Goal: Transaction & Acquisition: Subscribe to service/newsletter

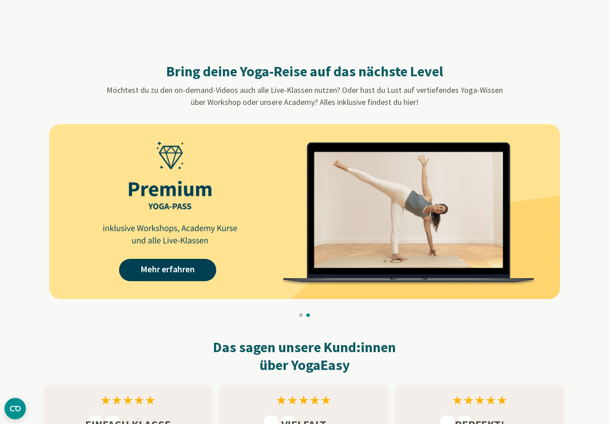
scroll to position [666, 0]
click at [169, 268] on link "Mehr erfahren" at bounding box center [167, 270] width 97 height 22
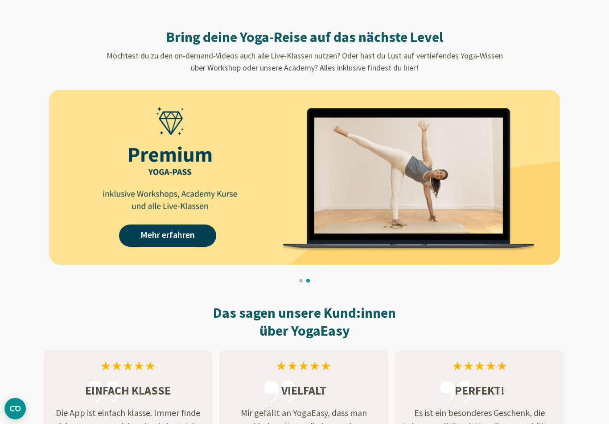
scroll to position [718, 0]
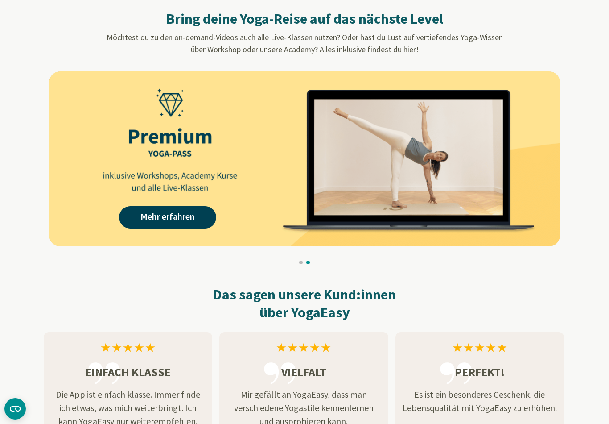
click at [399, 179] on img at bounding box center [304, 158] width 511 height 175
click at [308, 143] on img at bounding box center [304, 158] width 511 height 175
click at [162, 208] on link "Mehr erfahren" at bounding box center [167, 217] width 97 height 22
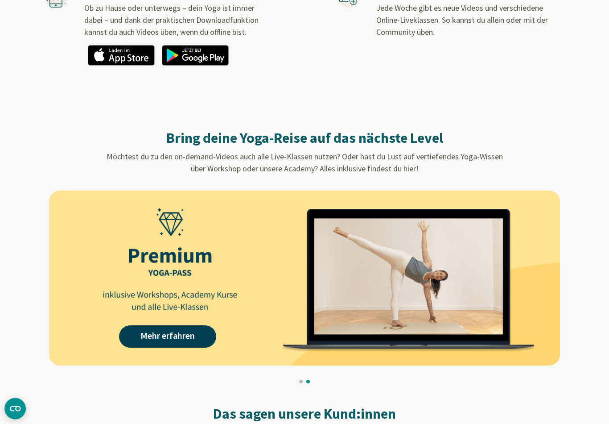
scroll to position [606, 0]
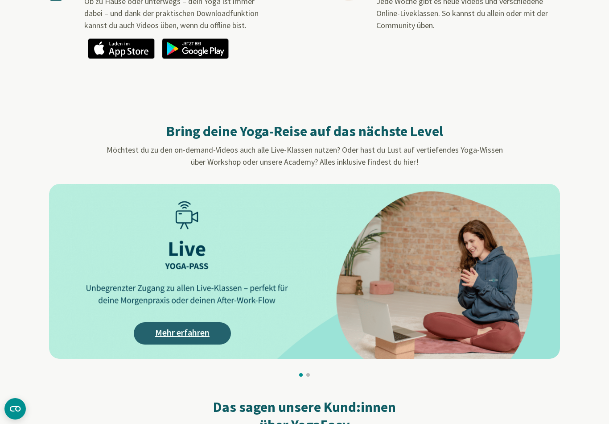
click at [179, 336] on link "Mehr erfahren" at bounding box center [182, 333] width 97 height 22
